Goal: Transaction & Acquisition: Purchase product/service

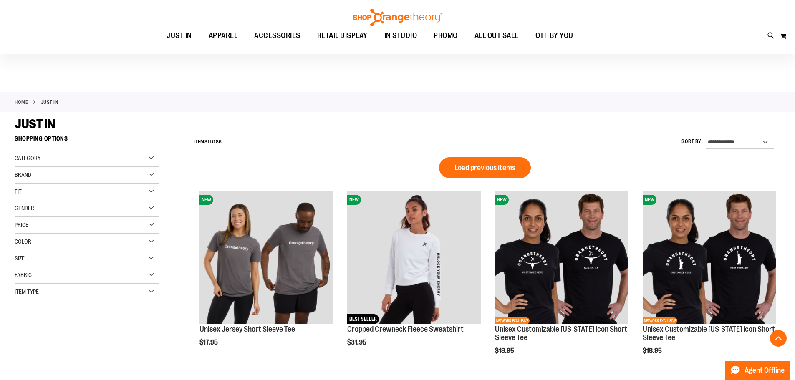
scroll to position [510, 0]
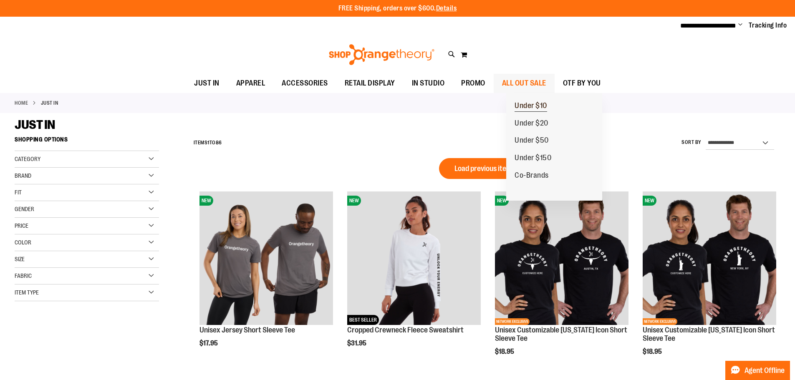
type input "**********"
click at [533, 104] on span "Under $10" at bounding box center [531, 106] width 33 height 10
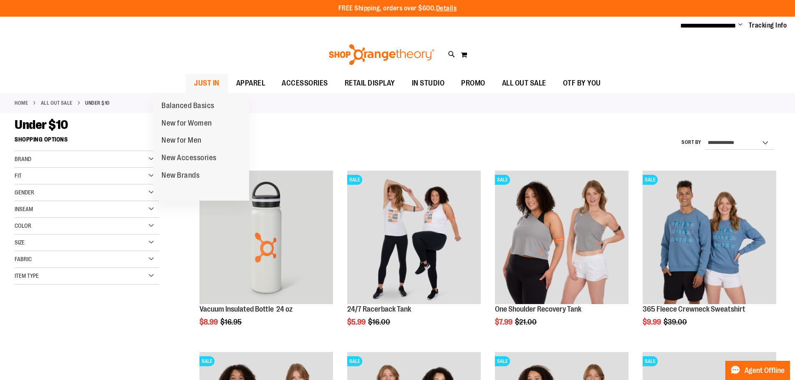
type input "**********"
click at [194, 86] on span "JUST IN" at bounding box center [206, 83] width 25 height 19
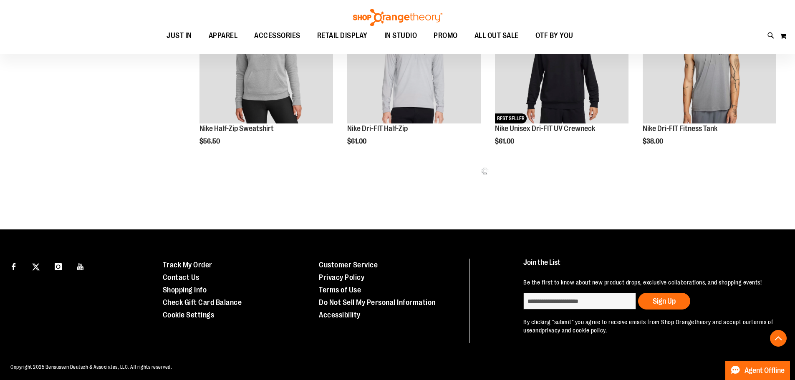
scroll to position [548, 0]
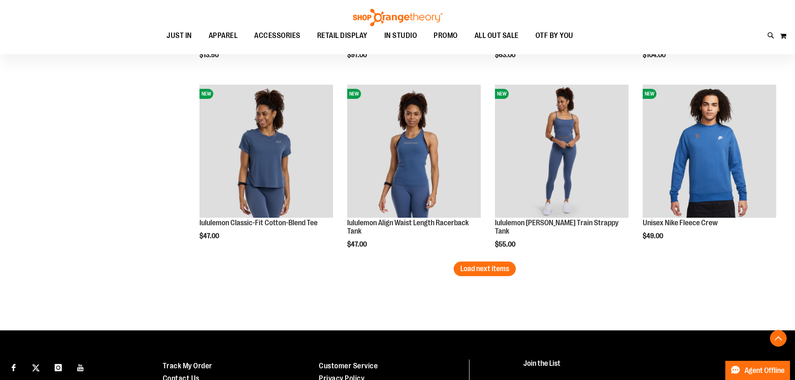
scroll to position [1549, 0]
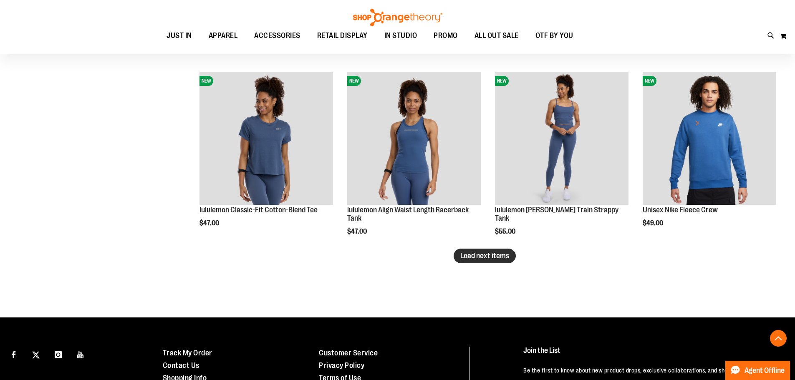
type input "**********"
click at [505, 259] on span "Load next items" at bounding box center [484, 256] width 49 height 8
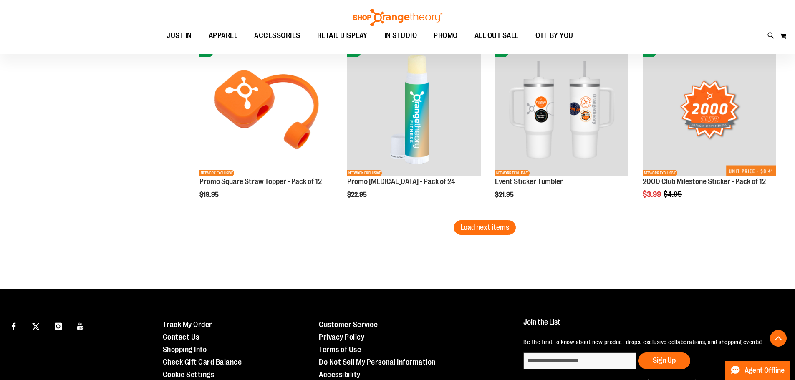
scroll to position [2187, 0]
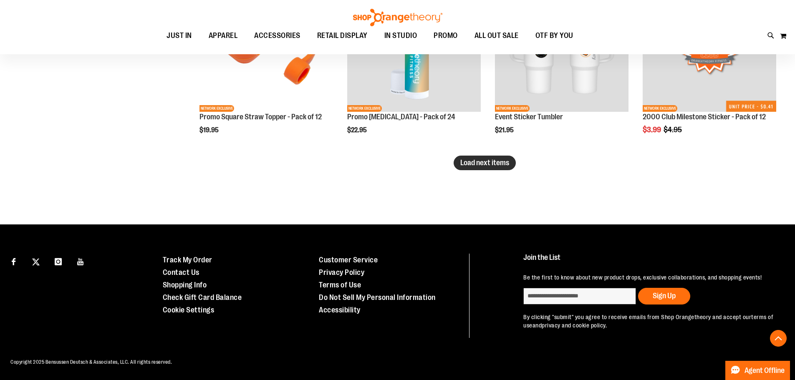
click at [498, 170] on button "Load next items" at bounding box center [485, 163] width 62 height 15
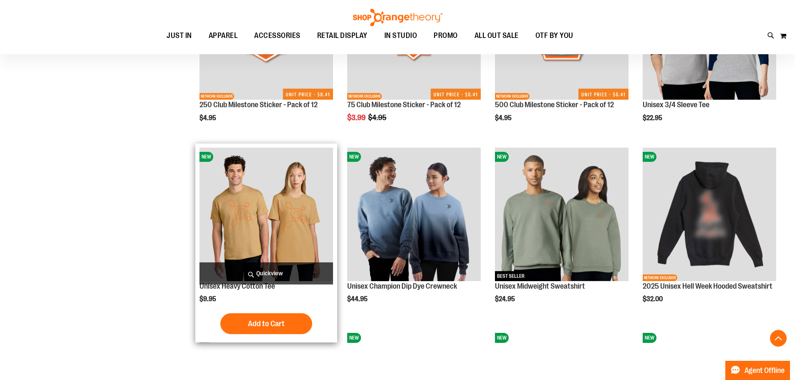
scroll to position [2395, 0]
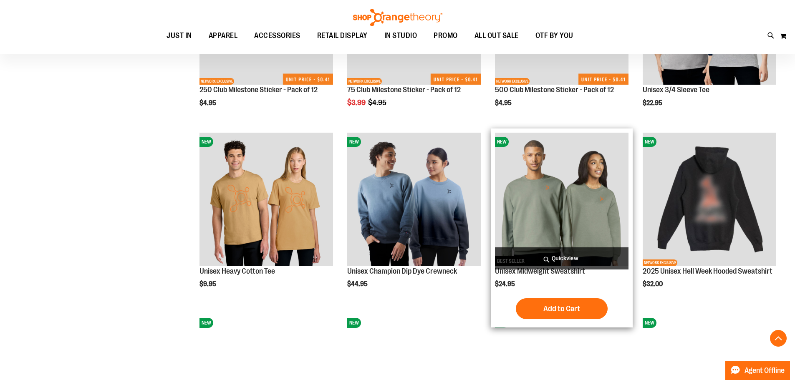
click at [527, 191] on img "product" at bounding box center [562, 200] width 134 height 134
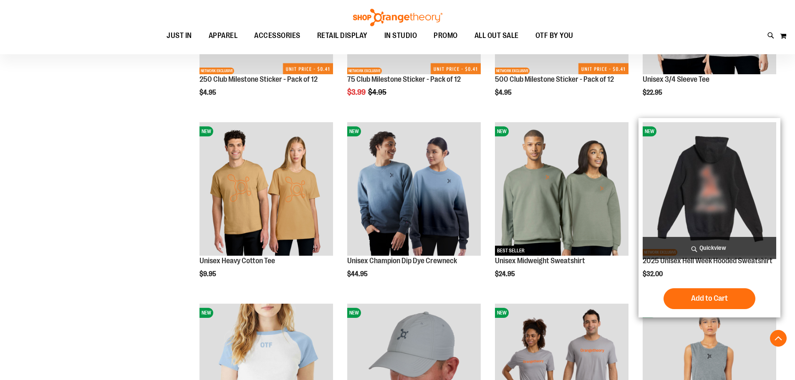
scroll to position [158, 0]
type input "**********"
click at [716, 161] on img "product" at bounding box center [710, 189] width 134 height 134
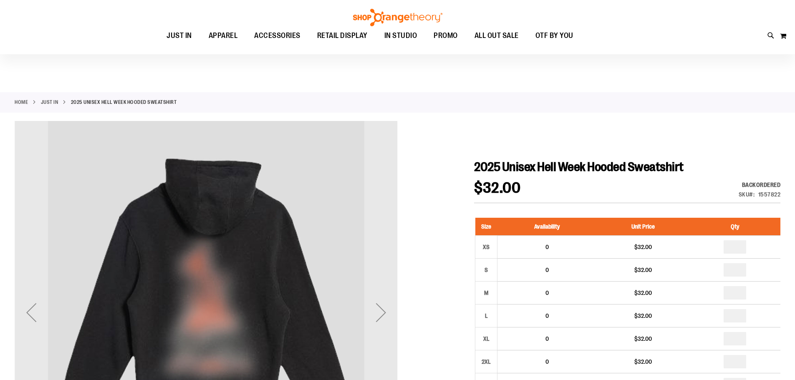
scroll to position [83, 0]
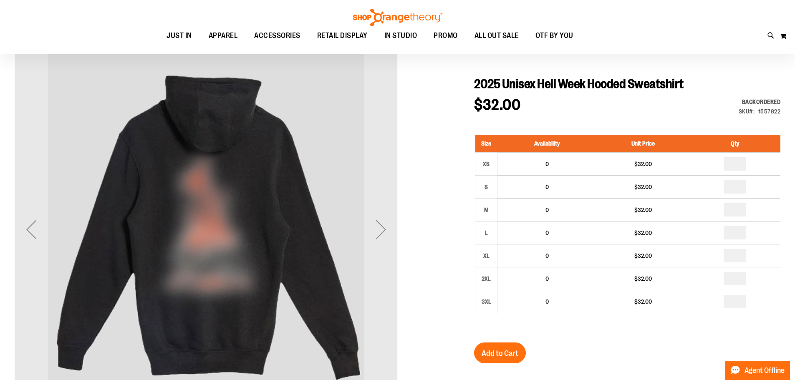
type input "**********"
click at [388, 245] on div "Next" at bounding box center [380, 229] width 33 height 33
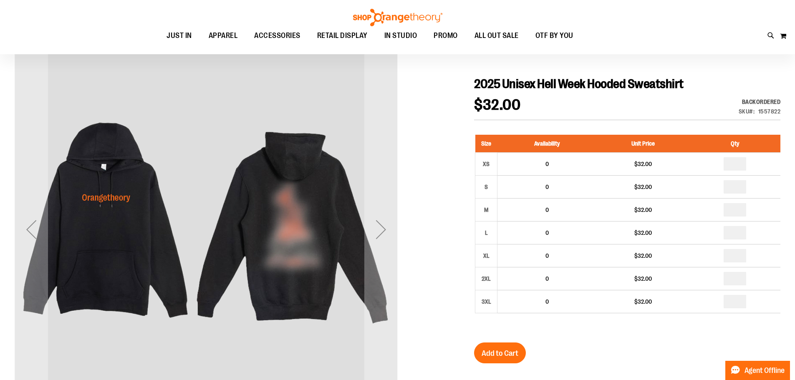
scroll to position [0, 0]
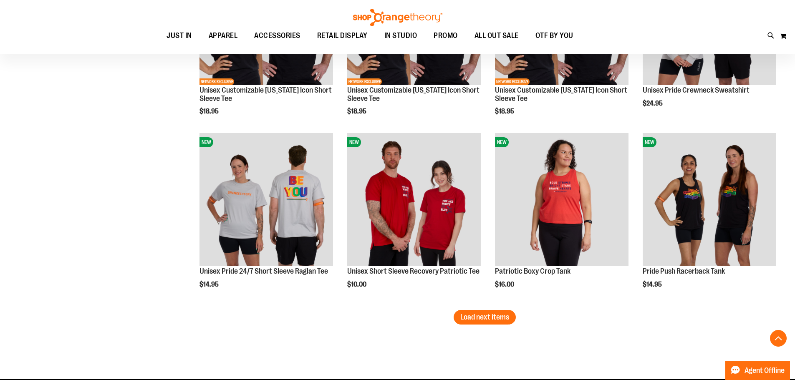
scroll to position [1414, 0]
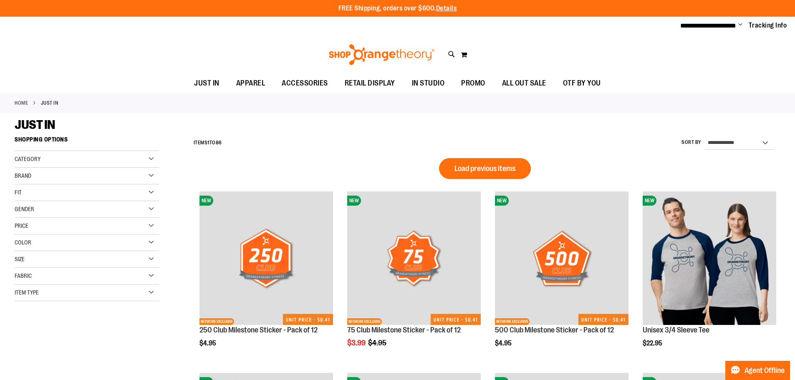
type input "**********"
click at [39, 217] on div "Gender" at bounding box center [87, 209] width 144 height 17
click at [43, 235] on link "Women 22 items" at bounding box center [82, 235] width 139 height 9
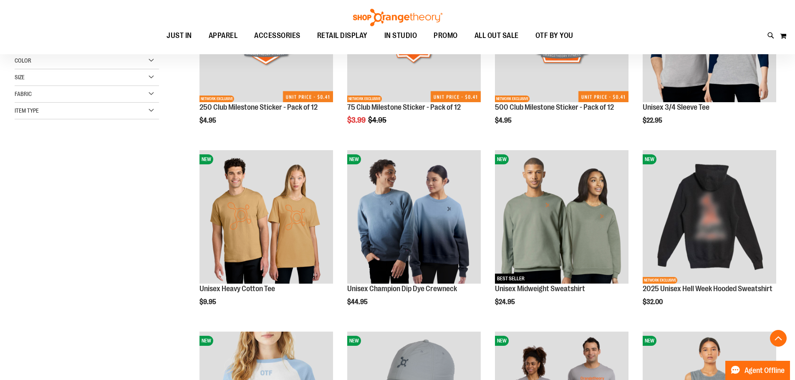
scroll to position [132, 0]
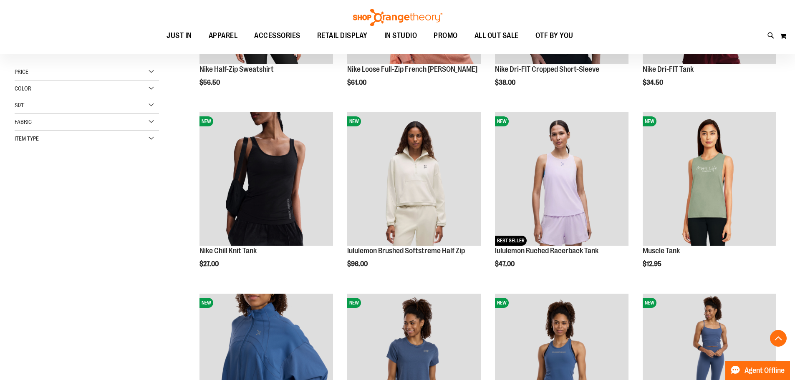
scroll to position [122, 0]
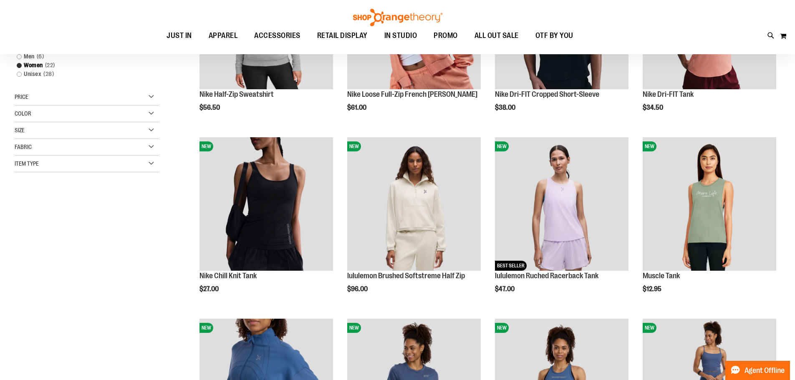
click at [36, 111] on div "Color" at bounding box center [87, 114] width 144 height 17
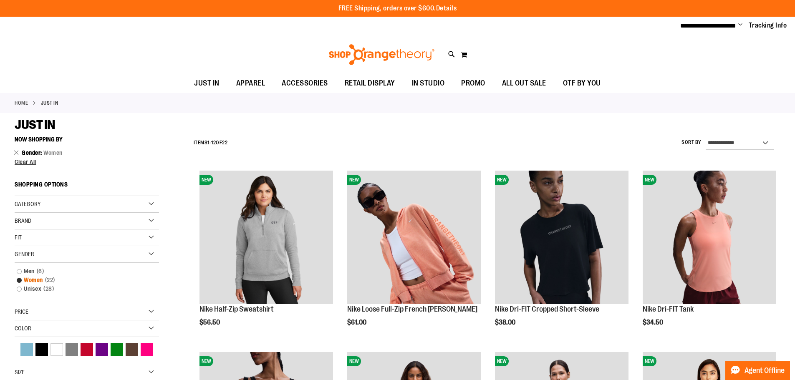
click at [20, 282] on link "Women 22 items" at bounding box center [82, 280] width 139 height 9
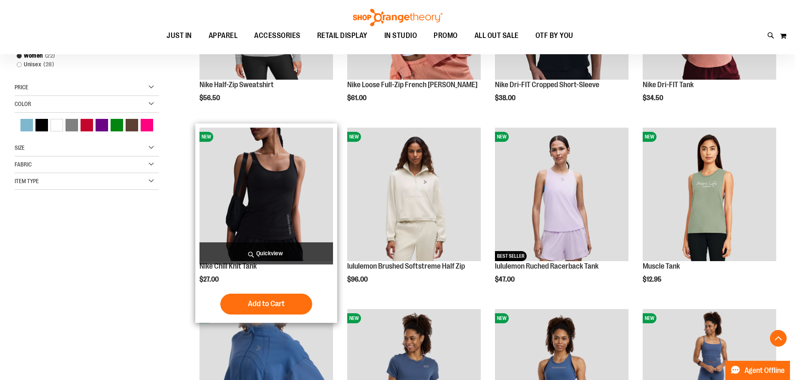
scroll to position [132, 0]
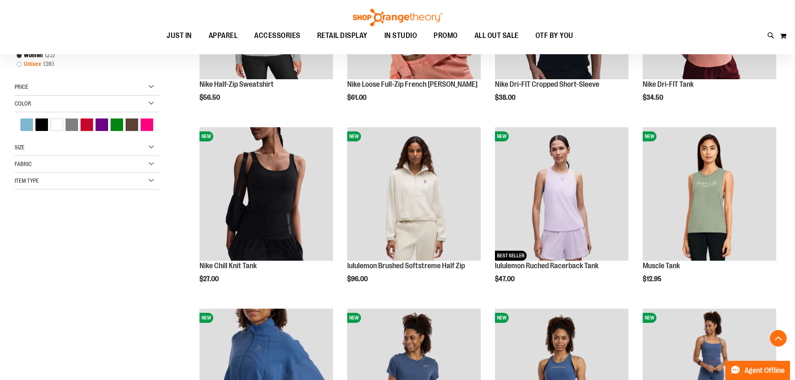
click at [32, 66] on link "Unisex 28 items" at bounding box center [82, 64] width 139 height 9
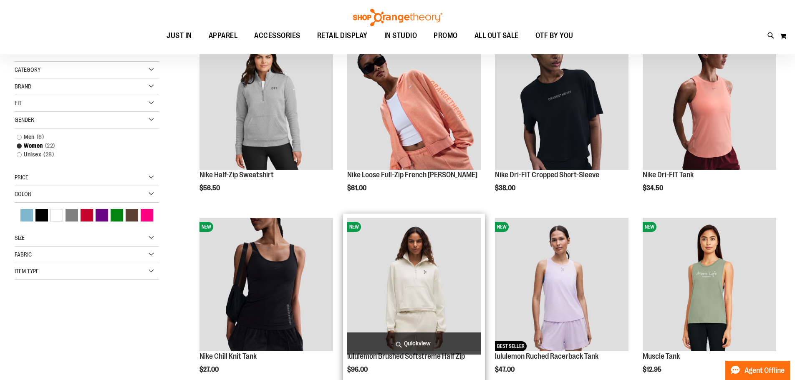
scroll to position [0, 0]
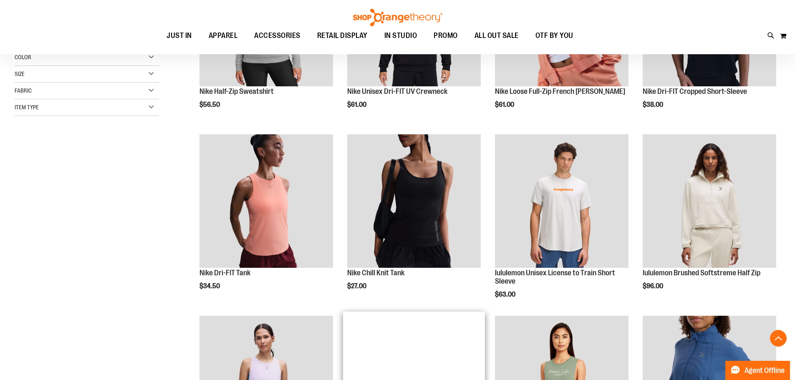
scroll to position [333, 0]
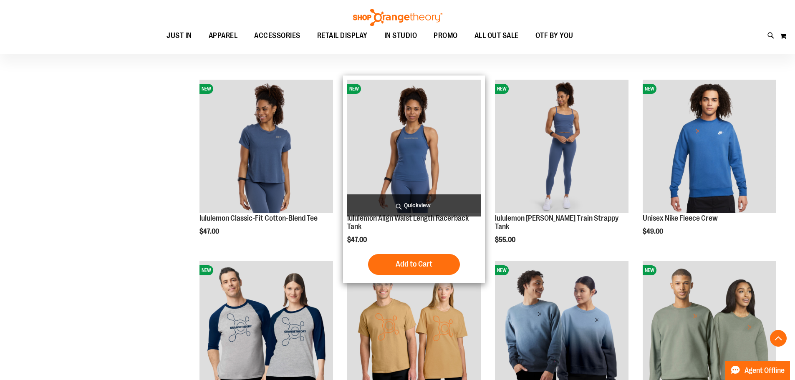
scroll to position [667, 0]
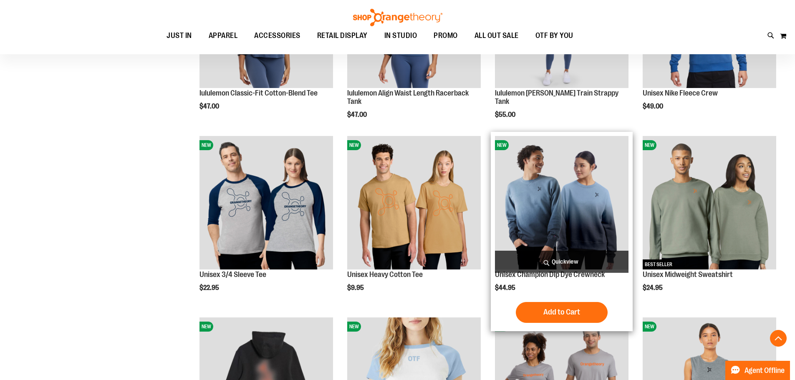
click at [566, 172] on img "product" at bounding box center [562, 203] width 134 height 134
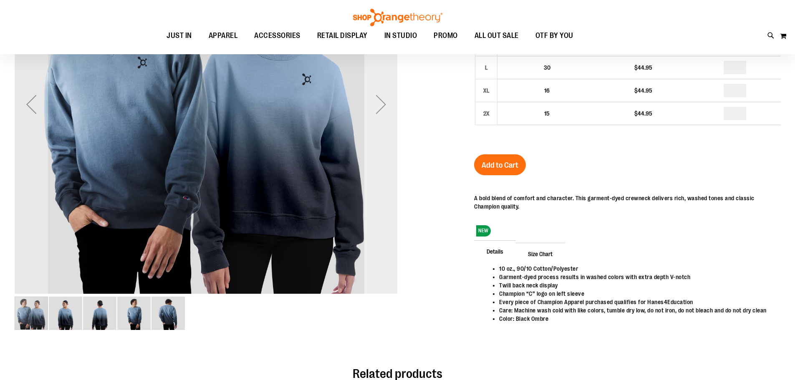
type input "**********"
click at [370, 176] on div "Next" at bounding box center [380, 104] width 33 height 383
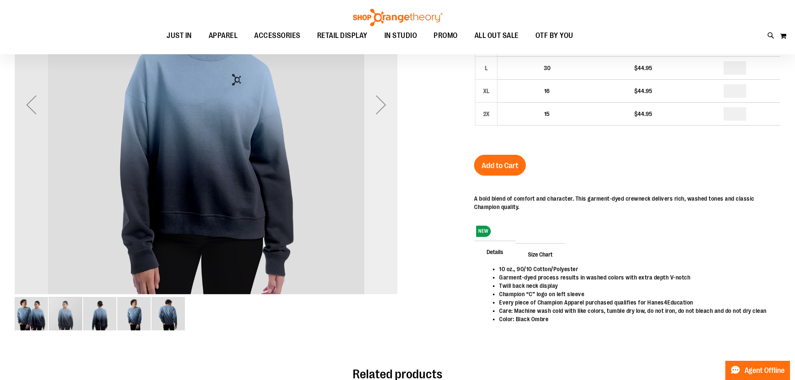
scroll to position [74, 0]
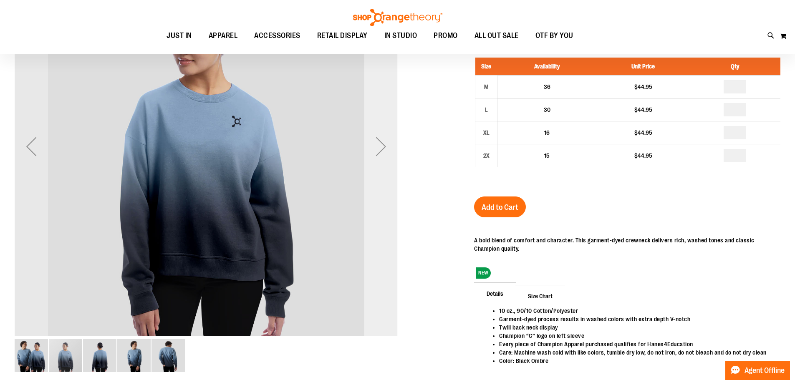
click at [370, 175] on div "Next" at bounding box center [380, 146] width 33 height 383
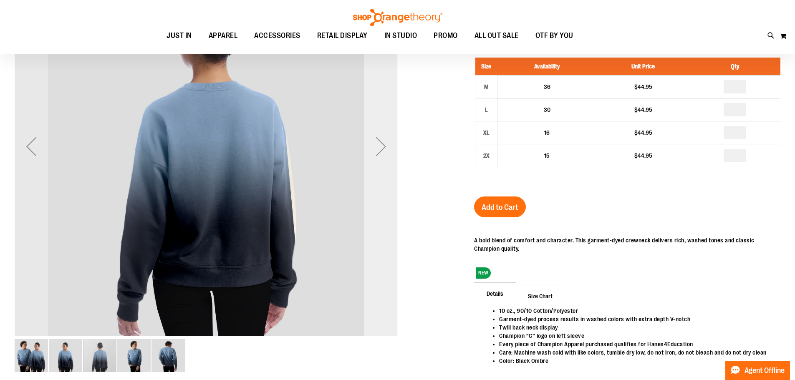
scroll to position [32, 0]
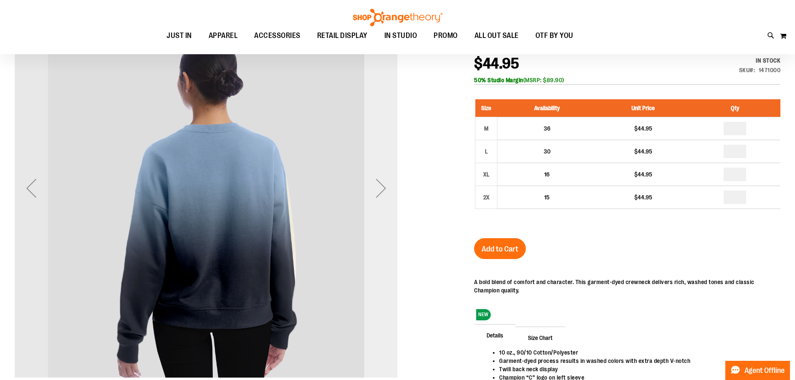
click at [370, 175] on div "Next" at bounding box center [380, 188] width 33 height 33
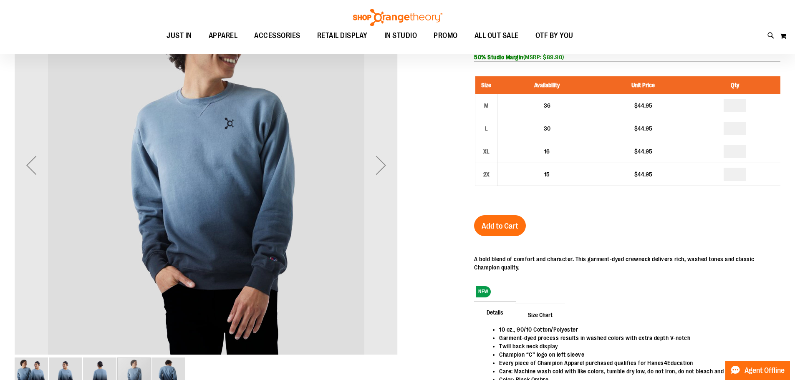
scroll to position [41, 0]
